Goal: Information Seeking & Learning: Compare options

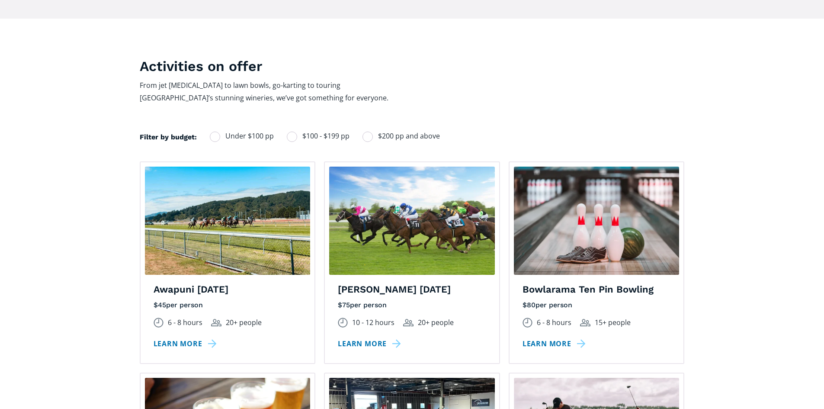
scroll to position [606, 0]
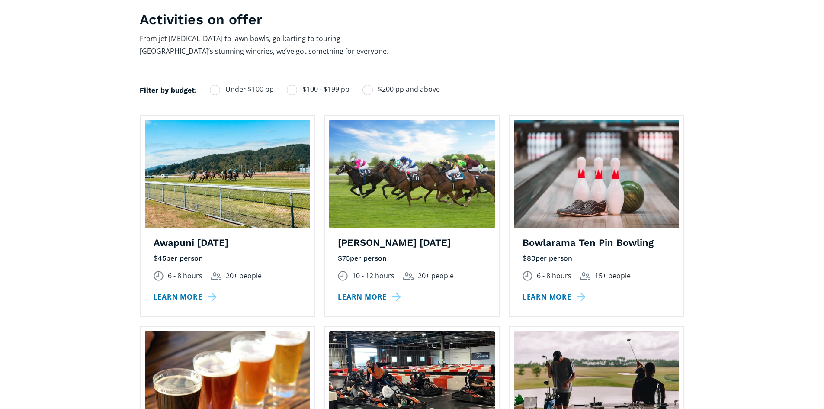
click at [365, 85] on div "Filters" at bounding box center [368, 90] width 10 height 10
click at [371, 87] on input "$200 pp and above" at bounding box center [374, 90] width 6 height 6
radio input "true"
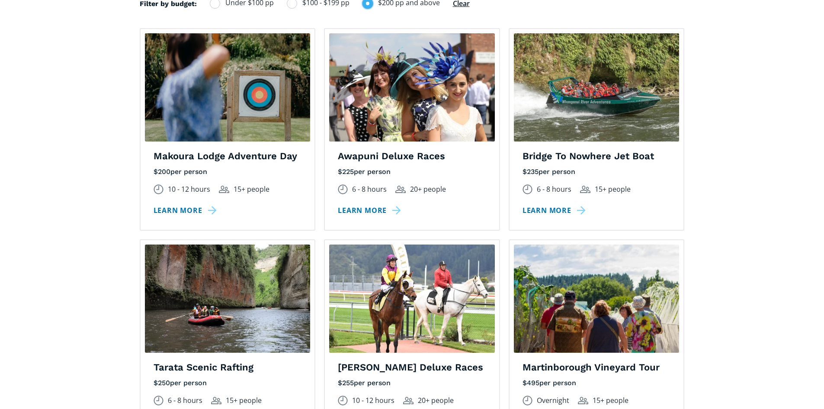
scroll to position [649, 0]
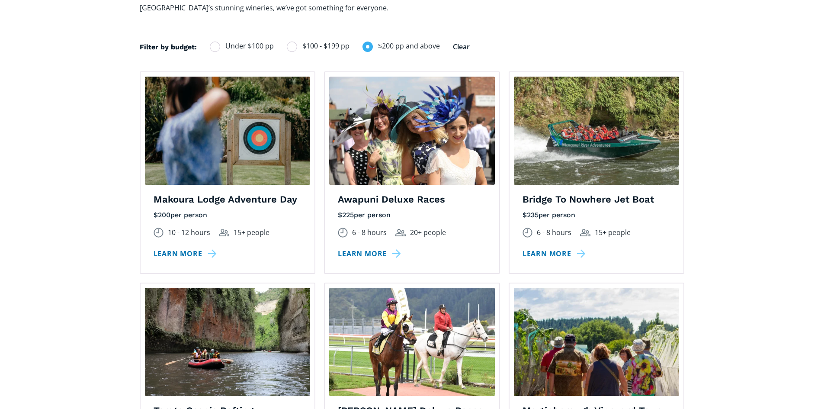
click at [287, 20] on div "Activities on offer From jet [MEDICAL_DATA] to lawn bowls, go-karting to tourin…" at bounding box center [412, 276] width 545 height 617
click at [287, 42] on div "Filters" at bounding box center [292, 47] width 10 height 10
click at [296, 43] on input "$100 - $199 pp" at bounding box center [299, 46] width 6 height 6
radio input "true"
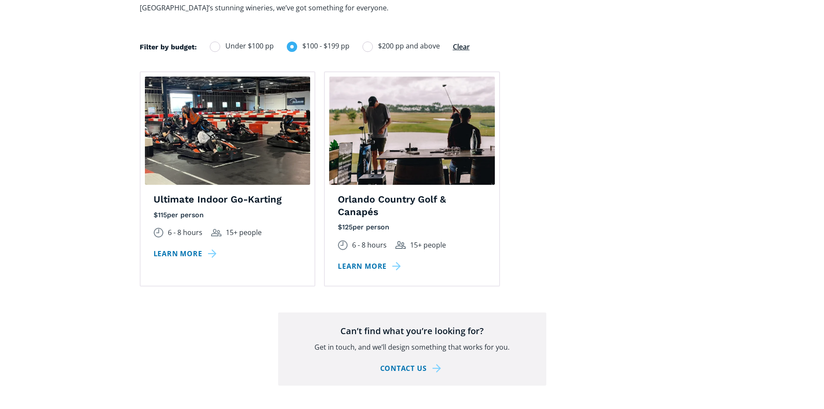
click at [367, 42] on div "Filters" at bounding box center [368, 47] width 10 height 10
click at [371, 43] on input "$200 pp and above" at bounding box center [374, 46] width 6 height 6
radio input "true"
